Goal: Information Seeking & Learning: Learn about a topic

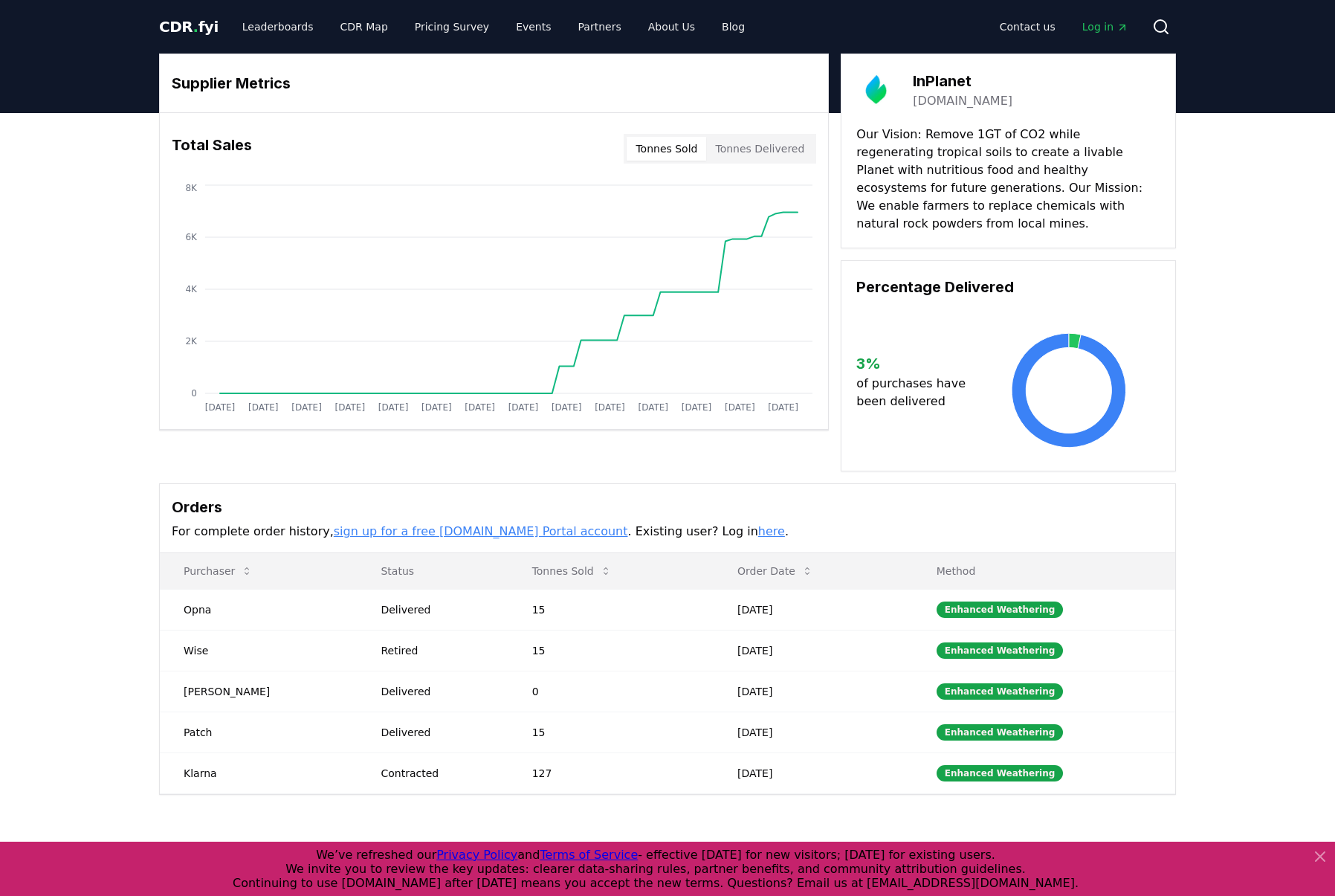
click at [1322, 863] on icon at bounding box center [1321, 856] width 18 height 18
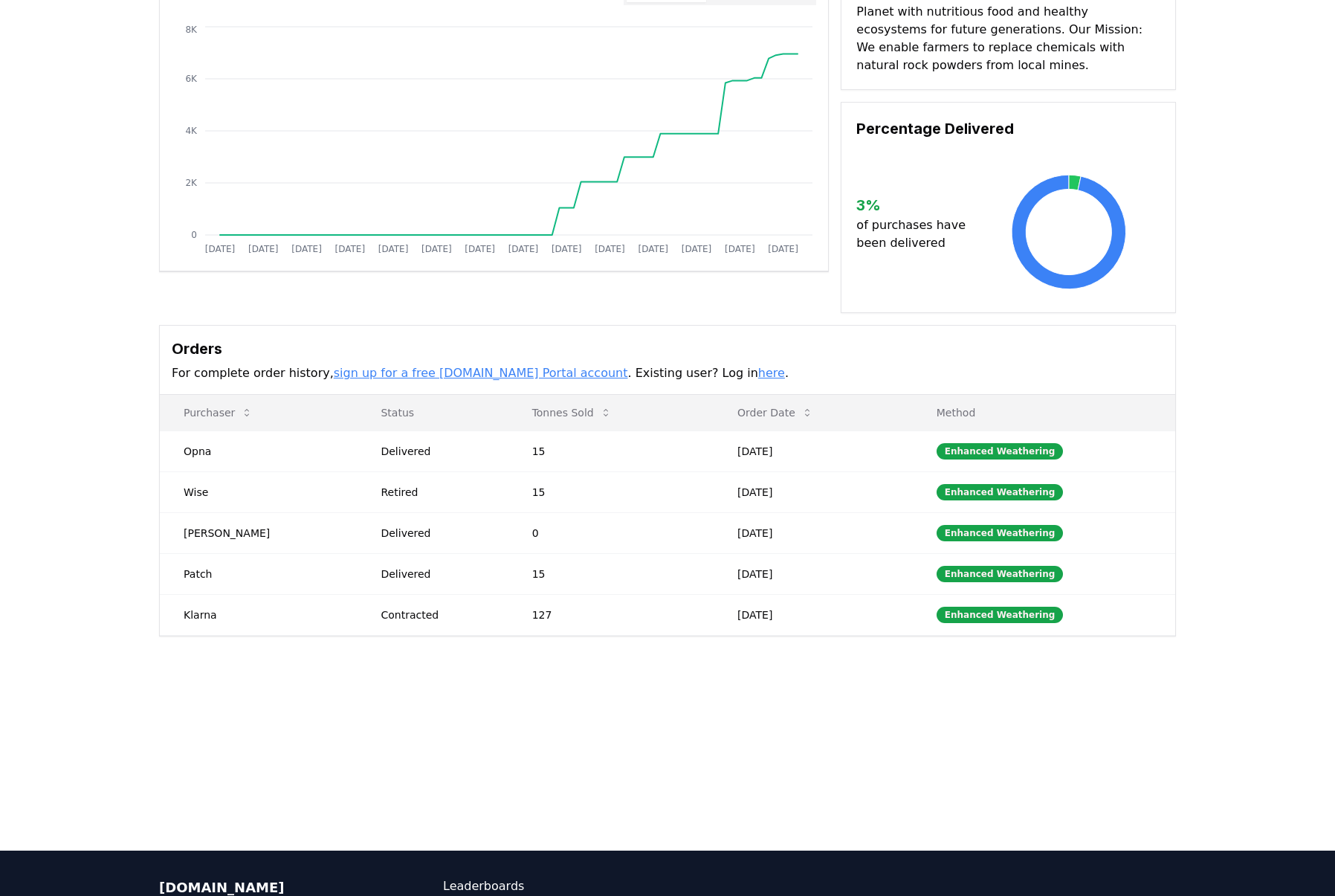
scroll to position [160, 0]
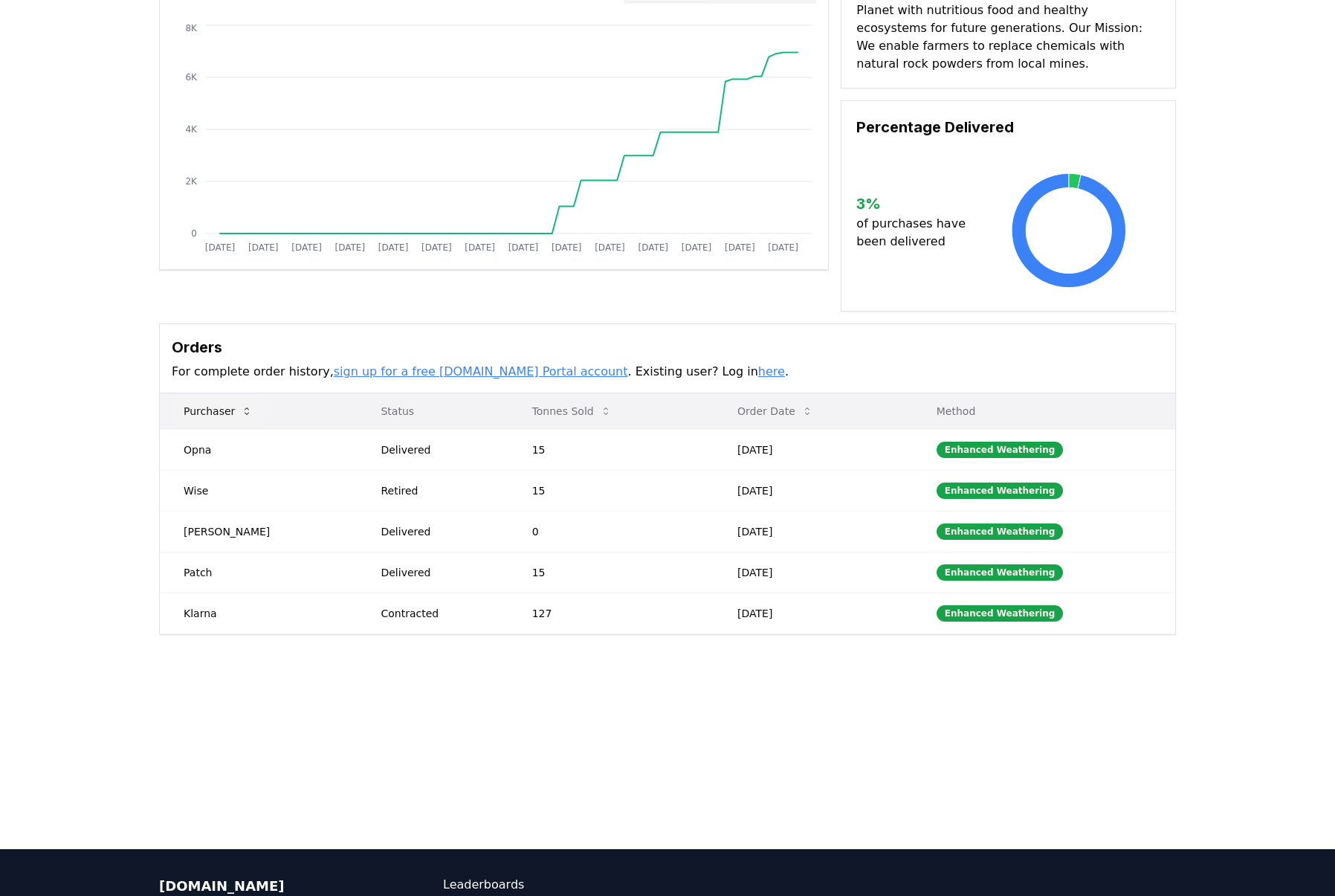
click at [243, 405] on icon at bounding box center [246, 411] width 12 height 11
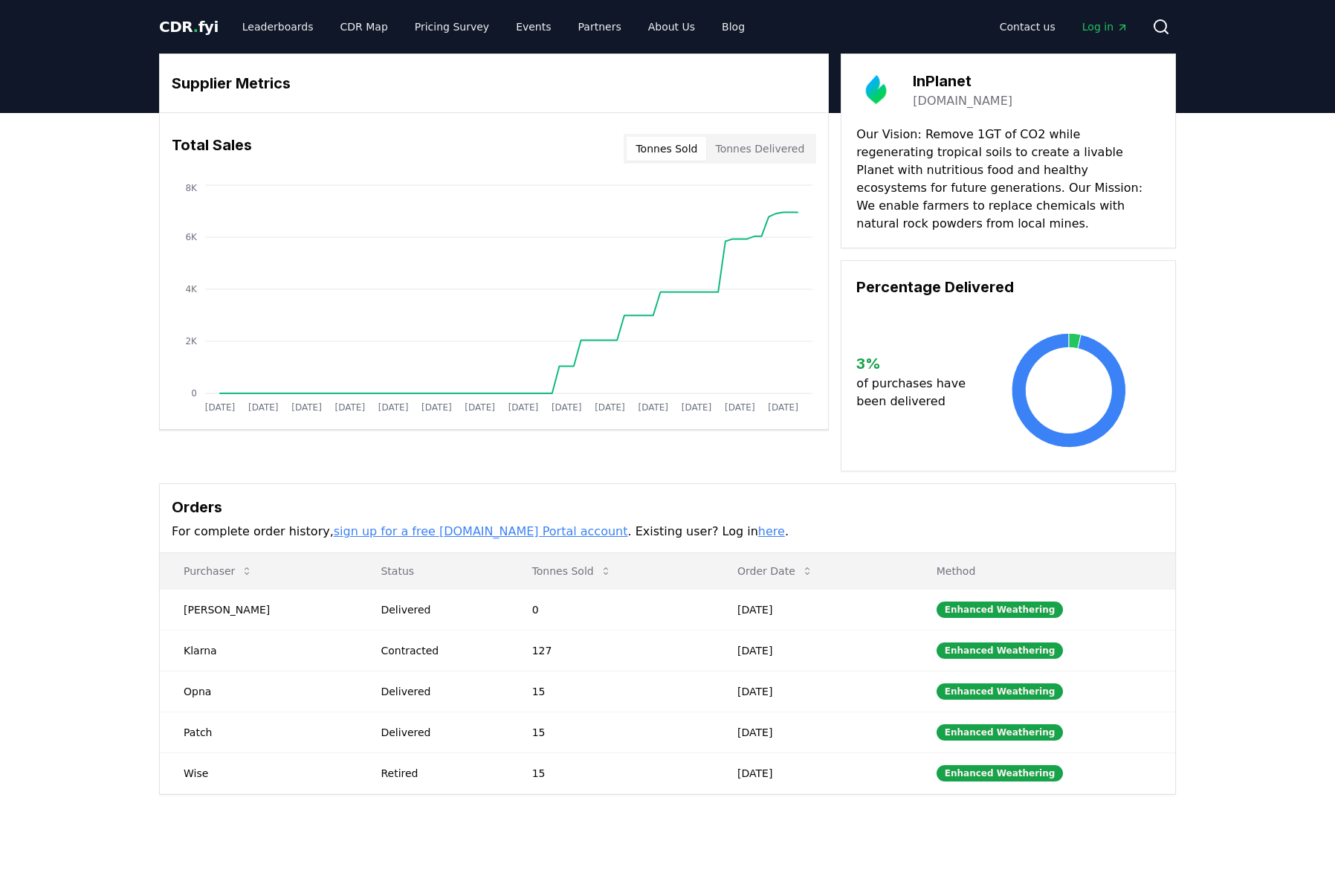
scroll to position [0, 0]
click at [766, 144] on button "Tonnes Delivered" at bounding box center [760, 149] width 107 height 24
click at [685, 149] on button "Tonnes Sold" at bounding box center [666, 149] width 80 height 24
click at [684, 149] on button "Tonnes Sold" at bounding box center [666, 149] width 80 height 24
drag, startPoint x: 913, startPoint y: 80, endPoint x: 1079, endPoint y: 81, distance: 166.0
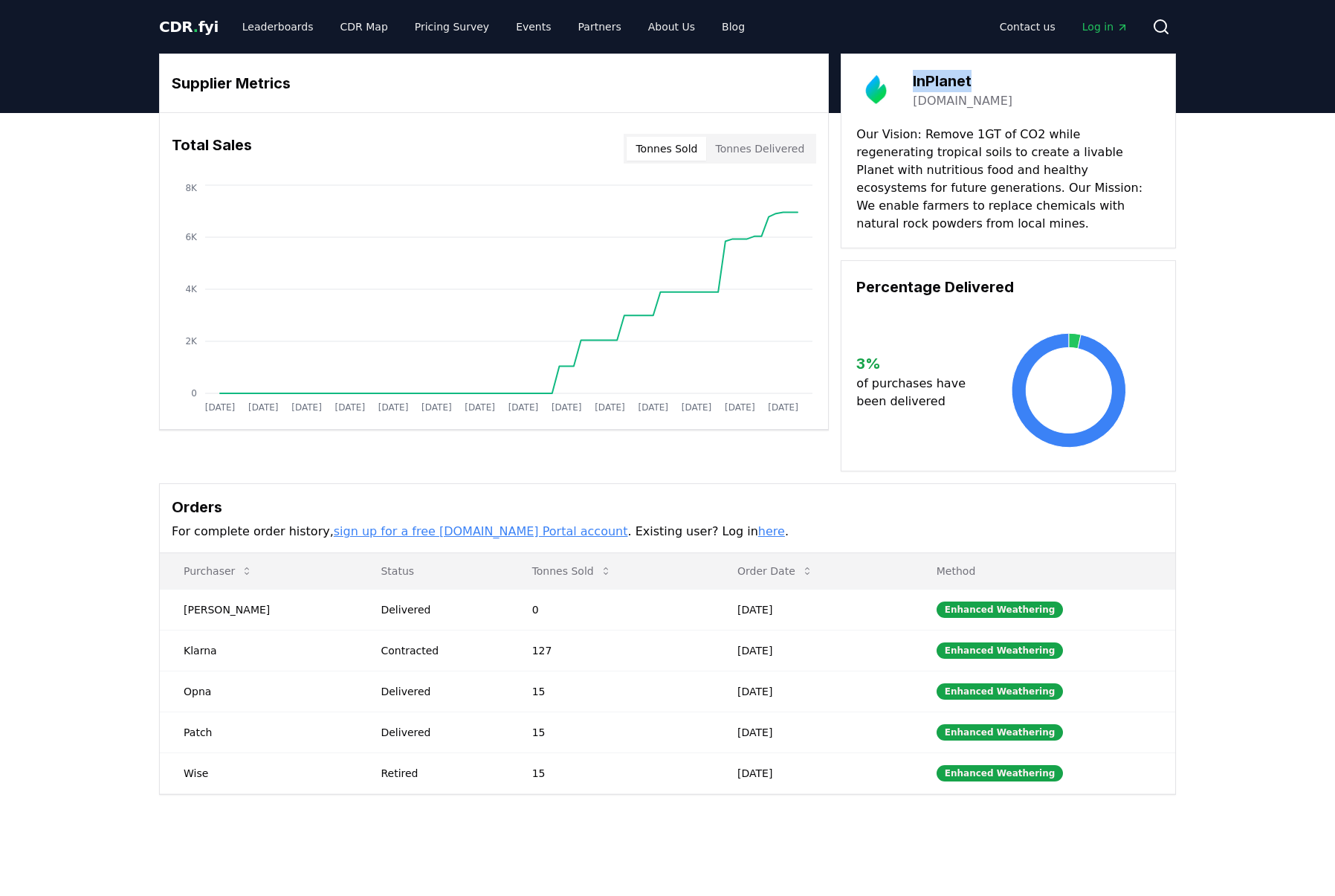
click at [1079, 81] on div "InPlanet [DOMAIN_NAME]" at bounding box center [1008, 89] width 304 height 41
copy h3 "InPlanet"
click at [228, 2] on div "CDR . fyi Leaderboards CDR Map Pricing Survey Events Partners About Us Blog Con…" at bounding box center [667, 27] width 1017 height 54
